Goal: Transaction & Acquisition: Purchase product/service

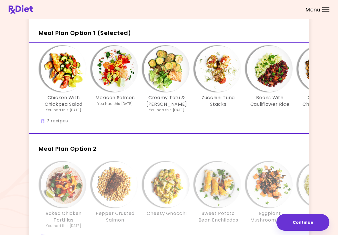
scroll to position [15, 0]
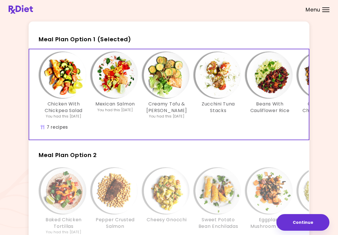
click at [65, 68] on img "Info - Chicken With Chickpea Salad - Meal Plan Option 1 (Selected)" at bounding box center [64, 75] width 46 height 46
click at [65, 38] on span "Meal Plan Option 1 (Selected)" at bounding box center [85, 39] width 92 height 8
click at [51, 123] on div "Chicken With Chickpea Salad You had this [DATE] Mexican Salmon You had this [DA…" at bounding box center [218, 88] width 361 height 72
click at [112, 115] on div "Mexican Salmon You had this [DATE]" at bounding box center [115, 85] width 52 height 67
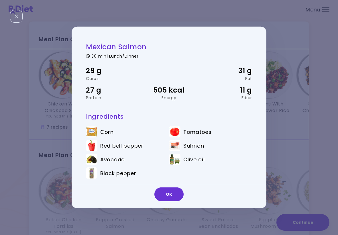
click at [165, 187] on button "OK" at bounding box center [168, 194] width 29 height 14
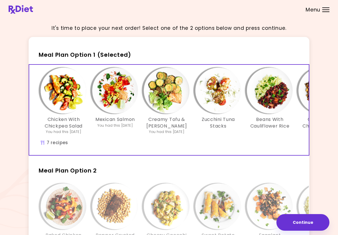
click at [86, 139] on div "Chicken With Chickpea Salad You had this [DATE] Mexican Salmon You had this [DA…" at bounding box center [218, 104] width 361 height 72
click at [91, 140] on div "Chicken With Chickpea Salad You had this [DATE] Mexican Salmon You had this [DA…" at bounding box center [218, 110] width 378 height 90
click at [90, 82] on div "Mexican Salmon You had this [DATE]" at bounding box center [115, 101] width 52 height 67
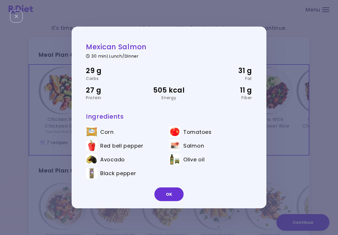
click at [165, 192] on button "OK" at bounding box center [168, 194] width 29 height 14
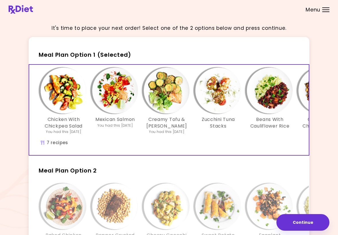
click at [86, 54] on span "Meal Plan Option 1 (Selected)" at bounding box center [85, 55] width 92 height 8
click at [113, 53] on span "Meal Plan Option 1 (Selected)" at bounding box center [85, 55] width 92 height 8
click at [104, 52] on span "Meal Plan Option 1 (Selected)" at bounding box center [85, 55] width 92 height 8
click at [84, 55] on span "Meal Plan Option 1 (Selected)" at bounding box center [85, 55] width 92 height 8
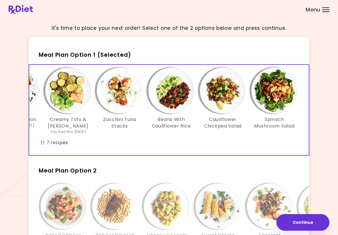
click at [118, 132] on div "Zucchini Tuna Stacks" at bounding box center [120, 101] width 52 height 67
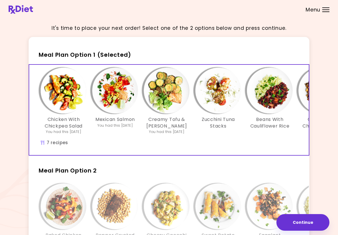
click at [65, 54] on span "Meal Plan Option 1 (Selected)" at bounding box center [85, 55] width 92 height 8
click at [93, 51] on span "Meal Plan Option 1 (Selected)" at bounding box center [85, 55] width 92 height 8
click at [105, 51] on span "Meal Plan Option 1 (Selected)" at bounding box center [85, 55] width 92 height 8
click at [78, 54] on span "Meal Plan Option 1 (Selected)" at bounding box center [85, 55] width 92 height 8
click at [106, 55] on span "Meal Plan Option 1 (Selected)" at bounding box center [85, 55] width 92 height 8
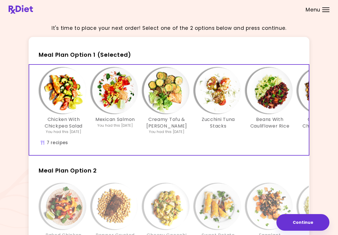
click at [104, 55] on span "Meal Plan Option 1 (Selected)" at bounding box center [85, 55] width 92 height 8
click at [50, 141] on div "Chicken With Chickpea Salad You had this [DATE] Mexican Salmon You had this [DA…" at bounding box center [218, 110] width 378 height 90
click at [52, 139] on div "Chicken With Chickpea Salad You had this [DATE] Mexican Salmon You had this [DA…" at bounding box center [218, 104] width 361 height 72
click at [60, 54] on span "Meal Plan Option 1 (Selected)" at bounding box center [85, 55] width 92 height 8
click at [67, 54] on span "Meal Plan Option 1 (Selected)" at bounding box center [85, 55] width 92 height 8
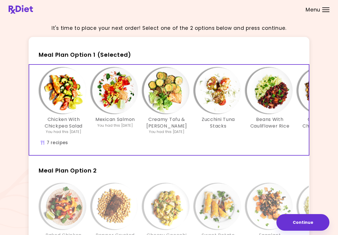
click at [44, 55] on span "Meal Plan Option 1 (Selected)" at bounding box center [85, 55] width 92 height 8
click at [54, 55] on span "Meal Plan Option 1 (Selected)" at bounding box center [85, 55] width 92 height 8
click at [61, 58] on span "Meal Plan Option 1 (Selected)" at bounding box center [85, 55] width 92 height 8
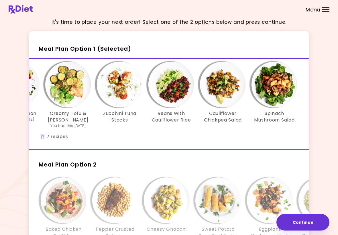
scroll to position [6, 0]
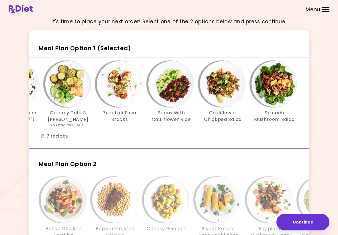
click at [53, 139] on div "Chicken With Chickpea Salad You had this [DATE] Mexican Salmon You had this [DA…" at bounding box center [120, 103] width 378 height 90
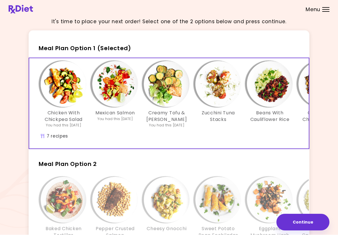
scroll to position [0, 0]
click at [44, 47] on span "Meal Plan Option 1 (Selected)" at bounding box center [85, 48] width 92 height 8
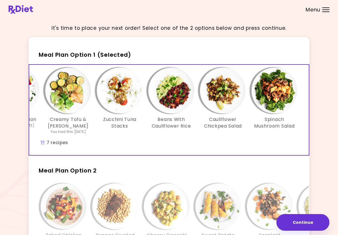
scroll to position [0, 98]
click at [113, 134] on div "Zucchini Tuna Stacks" at bounding box center [120, 101] width 52 height 67
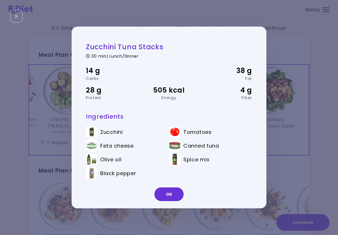
click at [171, 186] on div "OK" at bounding box center [169, 196] width 195 height 24
click at [173, 191] on button "OK" at bounding box center [168, 194] width 29 height 14
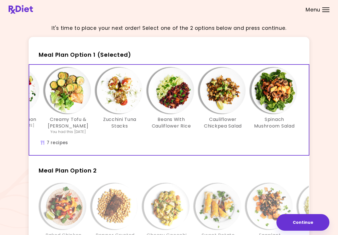
click at [1, 140] on div "It's time to place your next order! Select one of the 2 options below and press…" at bounding box center [169, 164] width 338 height 329
click at [299, 226] on button "Continue" at bounding box center [302, 222] width 53 height 17
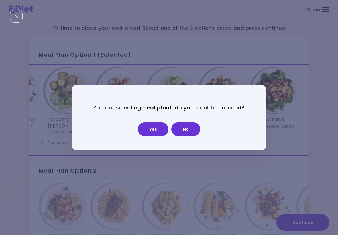
click at [151, 126] on button "Yes" at bounding box center [153, 129] width 31 height 14
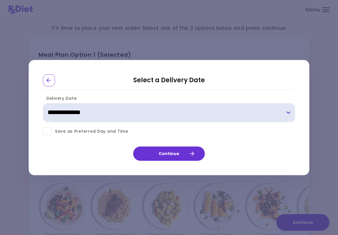
click at [68, 107] on select "**********" at bounding box center [169, 112] width 252 height 19
select select "**********"
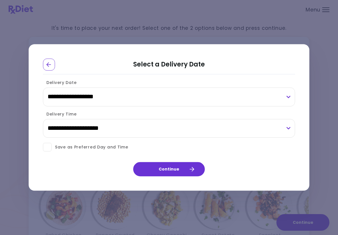
click at [158, 165] on button "Continue" at bounding box center [169, 169] width 72 height 14
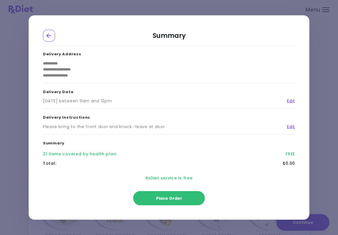
click at [173, 192] on button "Place Order" at bounding box center [169, 198] width 72 height 14
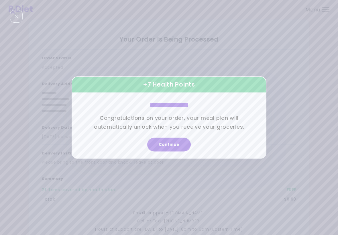
click at [167, 141] on button "Continue" at bounding box center [169, 145] width 44 height 14
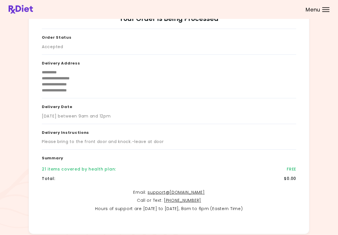
scroll to position [21, 0]
click at [138, 184] on div "**********" at bounding box center [169, 123] width 254 height 189
click at [108, 159] on h3 "Summary" at bounding box center [169, 156] width 254 height 15
click at [104, 169] on div "21 items covered by health plan :" at bounding box center [79, 169] width 74 height 6
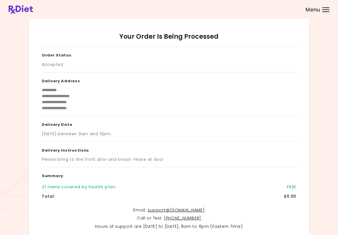
scroll to position [3, 0]
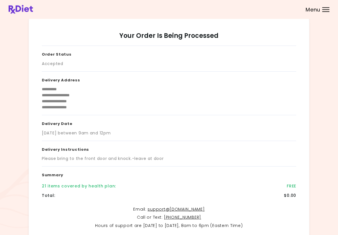
click at [42, 116] on h3 "Delivery Date" at bounding box center [169, 122] width 254 height 15
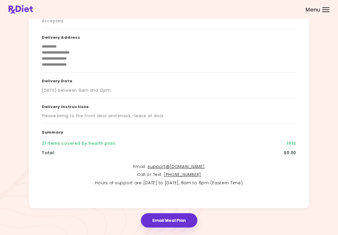
scroll to position [57, 0]
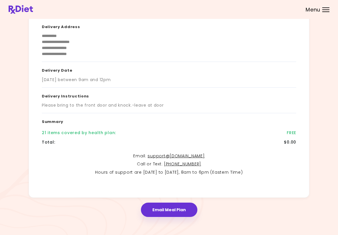
click at [164, 211] on button "Email Meal Plan" at bounding box center [169, 209] width 56 height 14
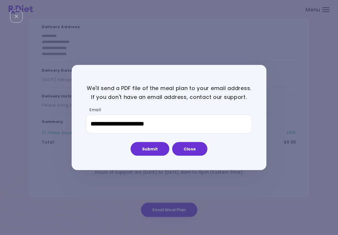
click at [151, 147] on button "Submit" at bounding box center [150, 149] width 39 height 14
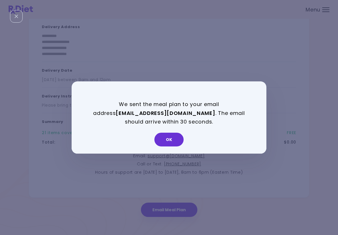
click at [173, 139] on button "OK" at bounding box center [168, 140] width 29 height 14
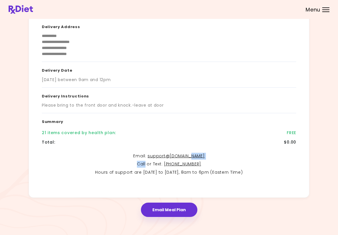
click at [170, 206] on button "Email Meal Plan" at bounding box center [169, 209] width 56 height 14
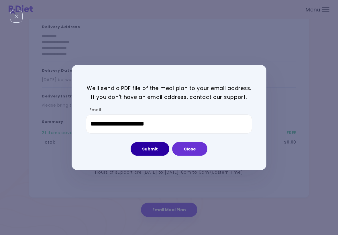
click at [154, 151] on button "Submit" at bounding box center [150, 149] width 39 height 14
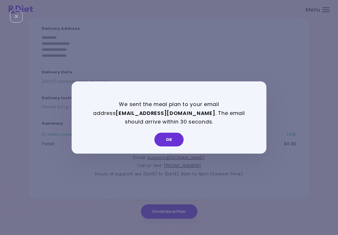
scroll to position [55, 0]
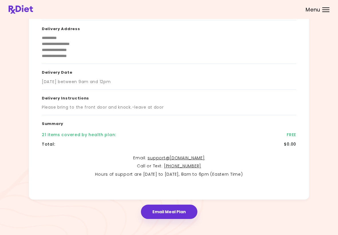
click at [177, 206] on button "Email Meal Plan" at bounding box center [169, 211] width 56 height 14
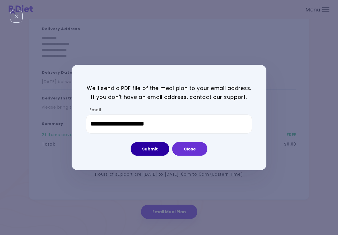
click at [147, 148] on button "Submit" at bounding box center [150, 149] width 39 height 14
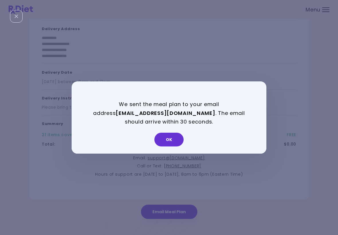
click at [161, 141] on button "OK" at bounding box center [168, 140] width 29 height 14
